Goal: Task Accomplishment & Management: Manage account settings

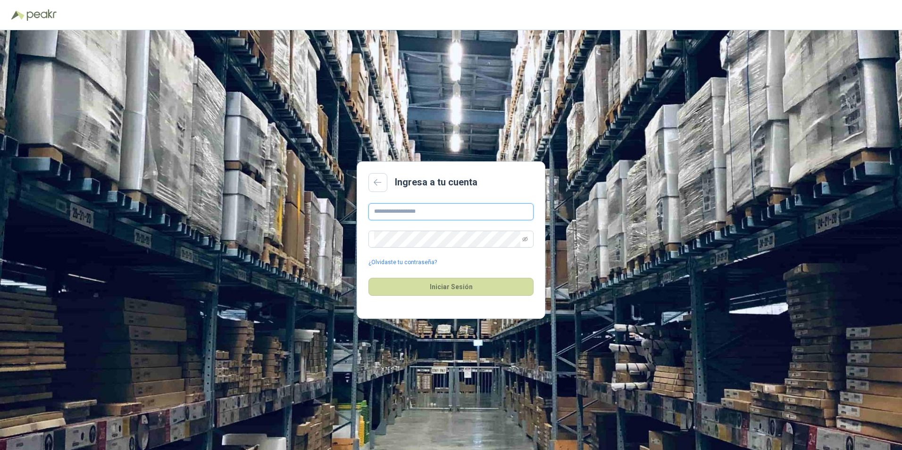
click at [418, 211] on input "text" at bounding box center [451, 211] width 165 height 17
type input "**********"
click at [524, 238] on icon "eye-invisible" at bounding box center [525, 239] width 6 height 6
click at [524, 238] on icon "eye" at bounding box center [525, 238] width 5 height 3
click at [452, 288] on button "Iniciar Sesión" at bounding box center [451, 287] width 165 height 18
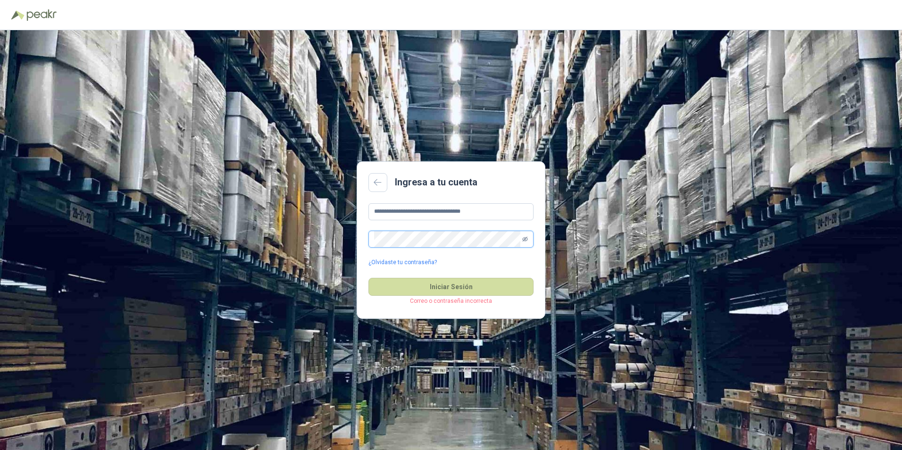
click at [526, 241] on icon "eye-invisible" at bounding box center [525, 239] width 6 height 6
click at [459, 288] on button "Iniciar Sesión" at bounding box center [451, 287] width 165 height 18
click at [379, 184] on icon at bounding box center [378, 183] width 8 height 8
click at [420, 210] on input "text" at bounding box center [451, 211] width 165 height 17
type input "**********"
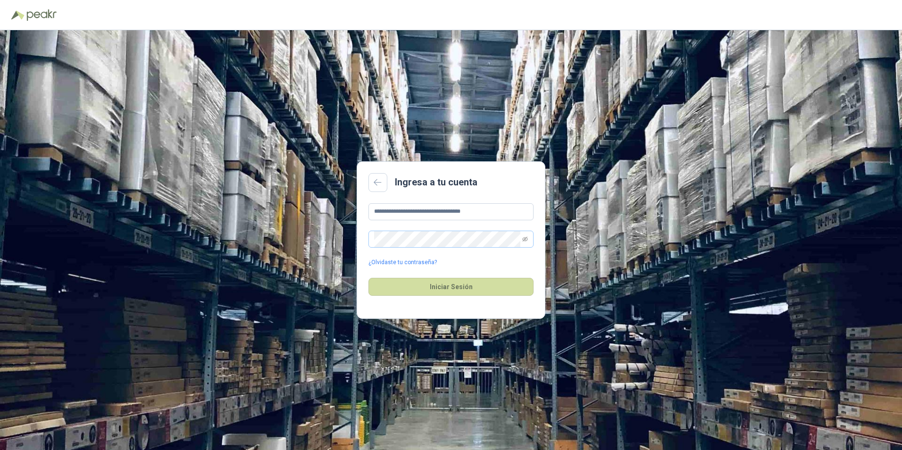
click at [522, 240] on span at bounding box center [451, 239] width 165 height 17
click at [526, 240] on icon "eye-invisible" at bounding box center [525, 239] width 1 height 1
click at [447, 288] on button "Iniciar Sesión" at bounding box center [451, 287] width 165 height 18
click at [524, 239] on icon "eye" at bounding box center [525, 238] width 5 height 3
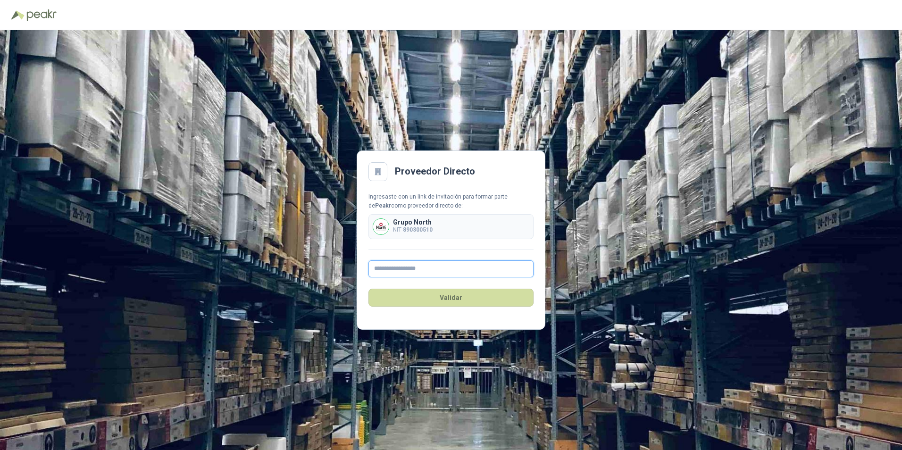
click at [404, 267] on input "text" at bounding box center [451, 269] width 165 height 17
type input "**********"
click at [442, 299] on button "Validar" at bounding box center [451, 298] width 165 height 18
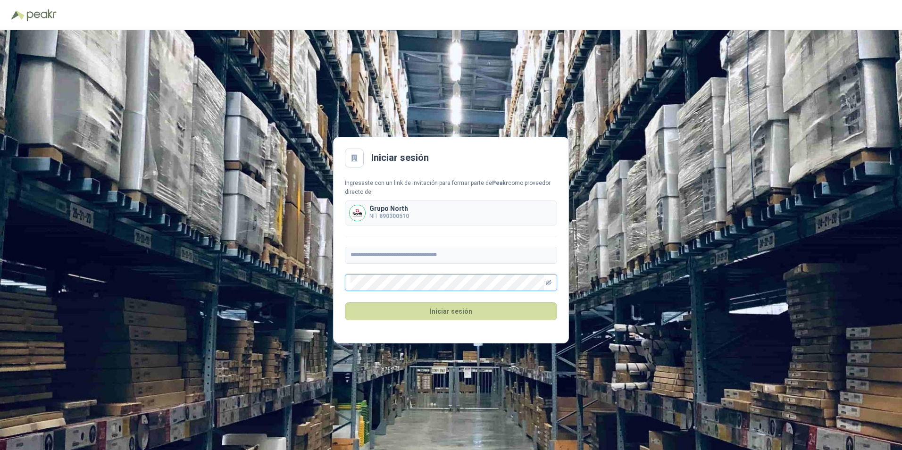
click at [548, 281] on icon "eye-invisible" at bounding box center [549, 282] width 6 height 5
click at [488, 311] on button "Iniciar sesión" at bounding box center [451, 312] width 212 height 18
click at [551, 283] on icon "eye" at bounding box center [549, 282] width 6 height 4
click at [496, 319] on button "Iniciar sesión" at bounding box center [451, 312] width 212 height 18
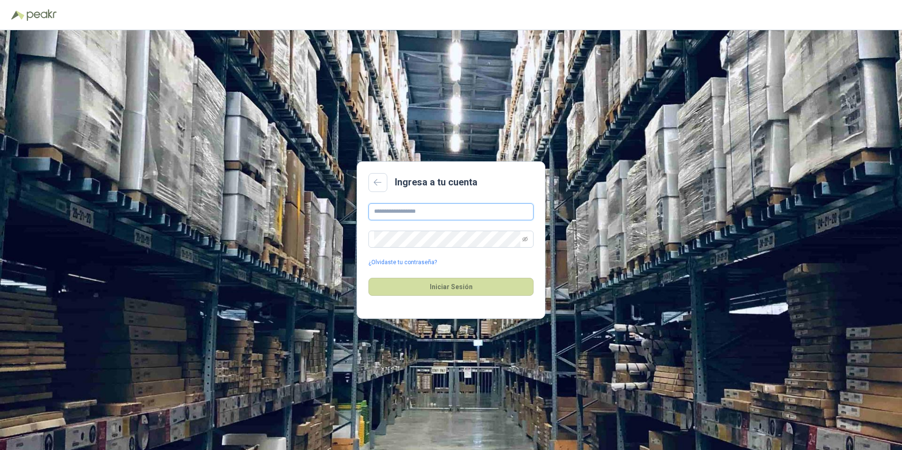
click at [428, 215] on input "text" at bounding box center [451, 211] width 165 height 17
type input "**********"
click at [443, 281] on button "Iniciar Sesión" at bounding box center [451, 287] width 165 height 18
click at [525, 241] on icon "eye-invisible" at bounding box center [525, 238] width 6 height 5
click at [525, 241] on icon "eye" at bounding box center [525, 239] width 6 height 4
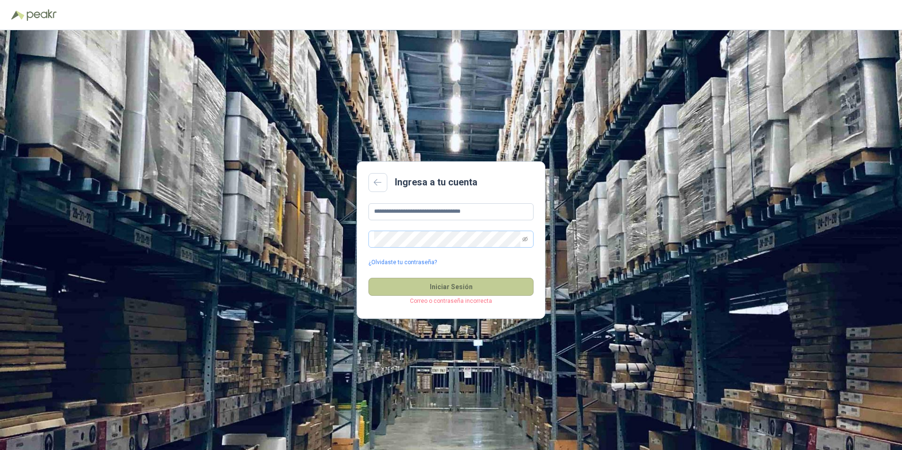
click at [455, 287] on button "Iniciar Sesión" at bounding box center [451, 287] width 165 height 18
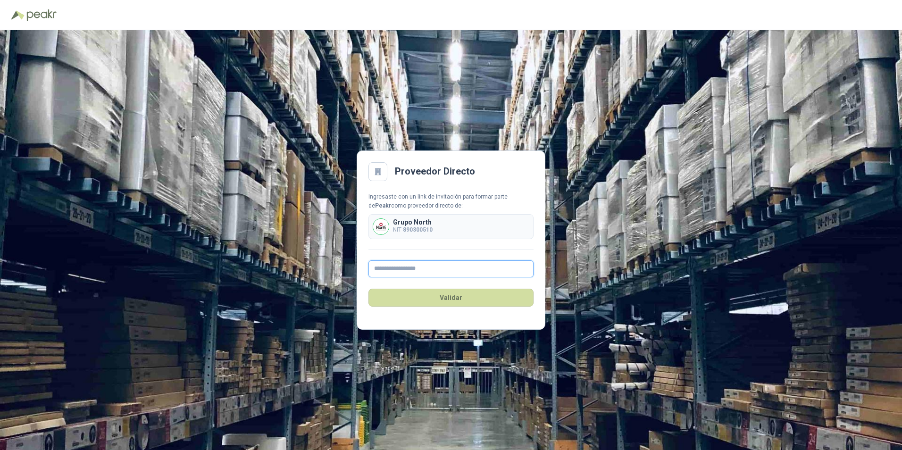
click at [402, 267] on input "text" at bounding box center [451, 269] width 165 height 17
type input "**********"
click at [437, 297] on button "Validar" at bounding box center [451, 298] width 165 height 18
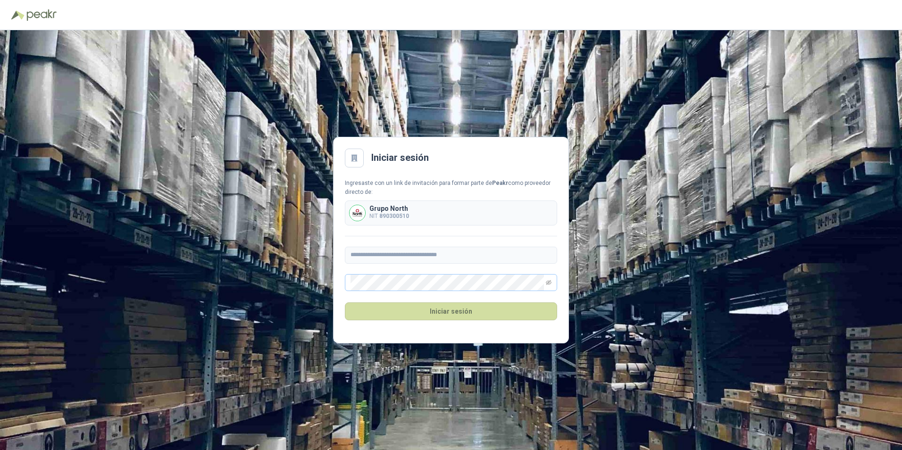
click at [552, 283] on span at bounding box center [451, 282] width 212 height 17
click at [547, 281] on icon "eye-invisible" at bounding box center [549, 283] width 6 height 6
click at [547, 281] on icon "eye" at bounding box center [548, 282] width 5 height 3
click at [486, 314] on button "Iniciar sesión" at bounding box center [451, 312] width 212 height 18
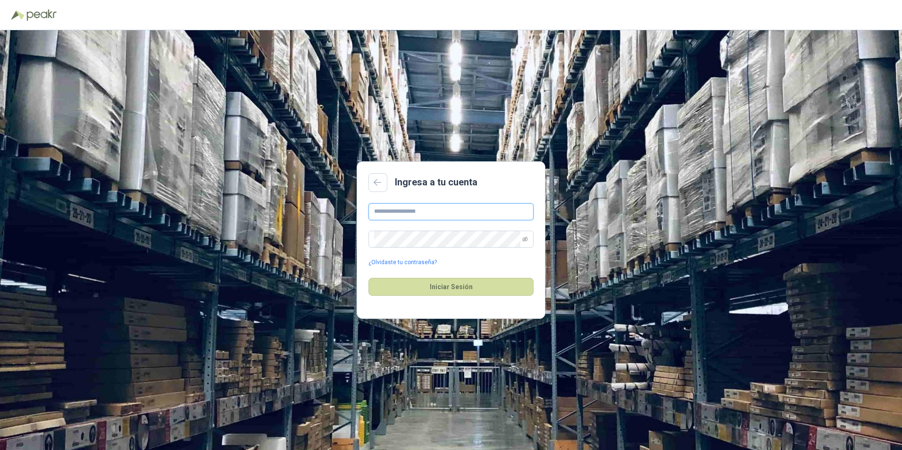
click at [424, 211] on input "text" at bounding box center [451, 211] width 165 height 17
type input "**********"
click at [527, 236] on icon "eye-invisible" at bounding box center [525, 239] width 6 height 6
click at [527, 236] on icon "eye" at bounding box center [525, 239] width 6 height 6
click at [486, 282] on button "Iniciar Sesión" at bounding box center [451, 287] width 165 height 18
